Goal: Participate in discussion

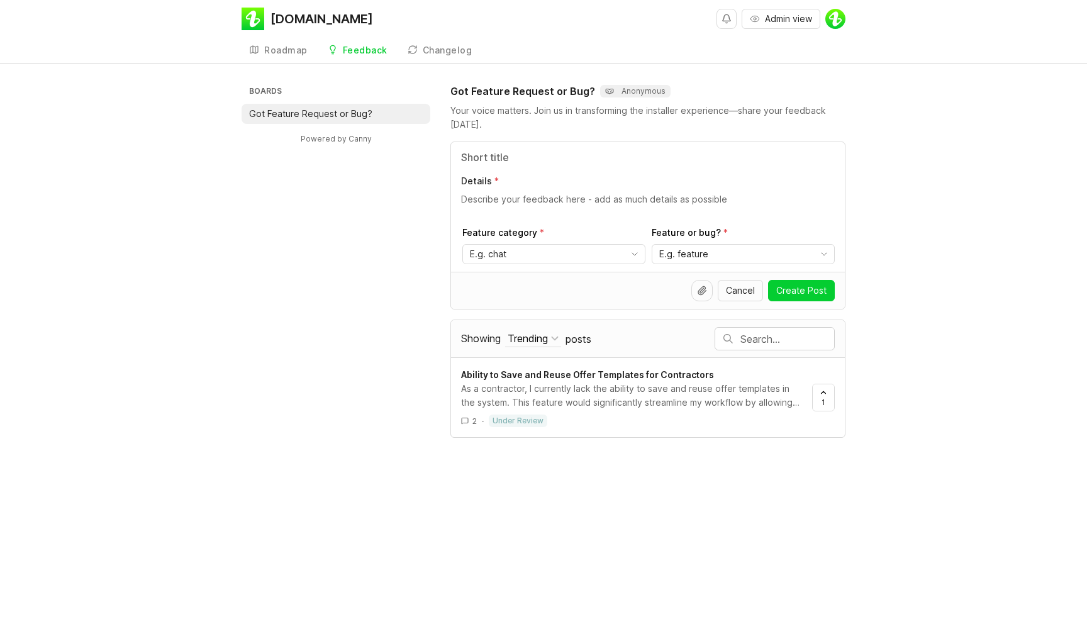
click at [870, 316] on div "Boards Got Feature Request or Bug? Powered by Canny Got Feature Request or Bug?…" at bounding box center [543, 261] width 1087 height 354
click at [608, 401] on div "As a contractor, I currently lack the ability to save and reuse offer templates…" at bounding box center [631, 396] width 341 height 28
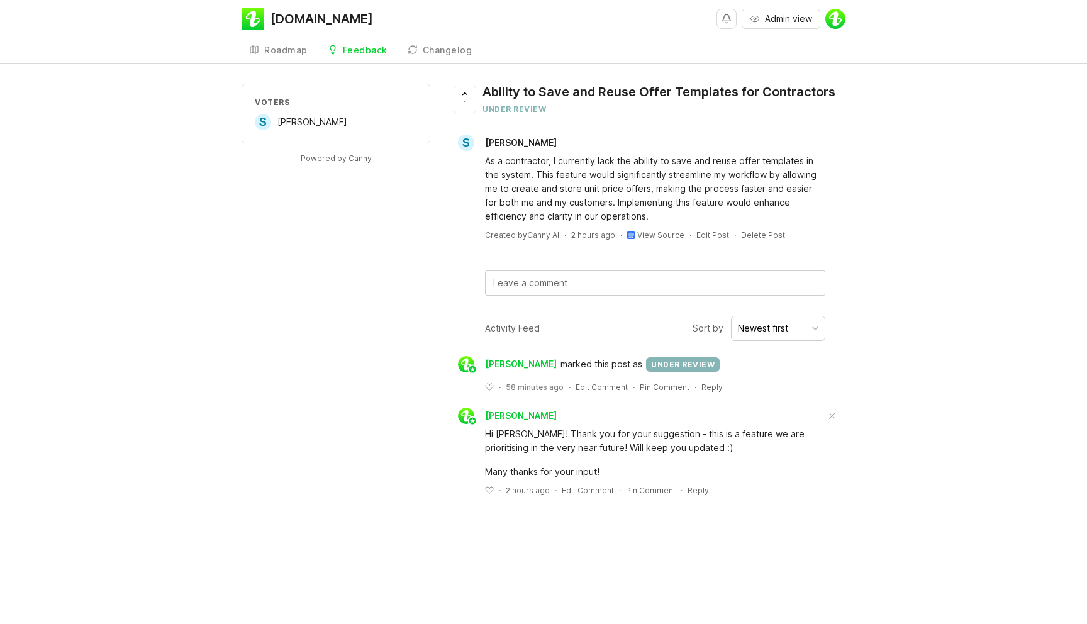
click at [679, 359] on div "under review" at bounding box center [683, 364] width 74 height 14
click at [402, 229] on div "Voters S [PERSON_NAME] Powered by Canny 1 Ability to Save and Reuse Offer Templ…" at bounding box center [544, 300] width 604 height 432
